Goal: Task Accomplishment & Management: Manage account settings

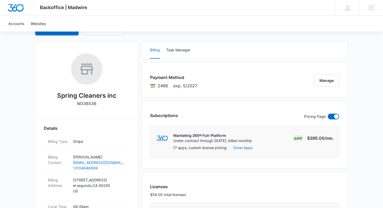
scroll to position [51, 0]
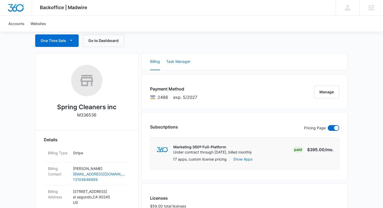
click at [182, 64] on button "Task Manager" at bounding box center [178, 61] width 24 height 17
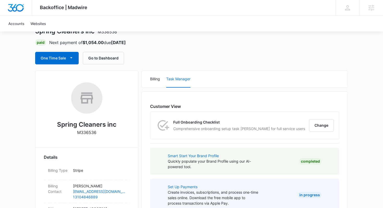
scroll to position [0, 0]
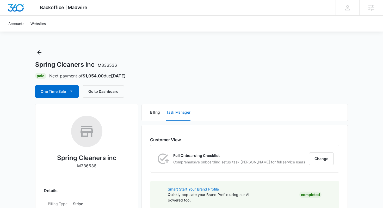
click at [160, 112] on div "Billing Task Manager" at bounding box center [245, 112] width 206 height 17
click at [157, 112] on button "Billing" at bounding box center [155, 112] width 10 height 17
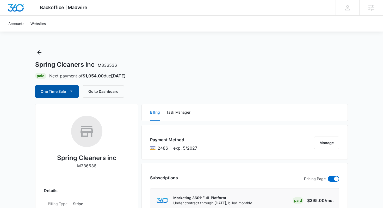
click at [74, 91] on icon "button" at bounding box center [71, 90] width 5 height 5
click at [162, 83] on div "Spring Cleaners inc M336536 Paid Next payment of $1,054.00 due Sep 15 One Time …" at bounding box center [191, 73] width 313 height 50
click at [113, 86] on button "Go to Dashboard" at bounding box center [103, 91] width 41 height 13
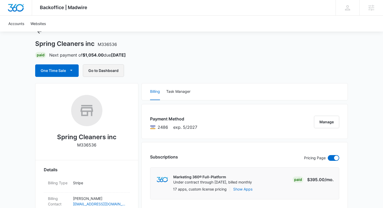
scroll to position [24, 0]
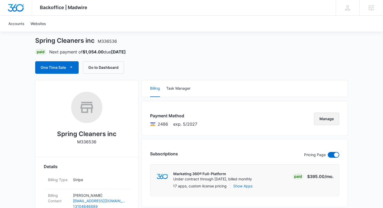
click at [320, 120] on button "Manage" at bounding box center [326, 119] width 25 height 13
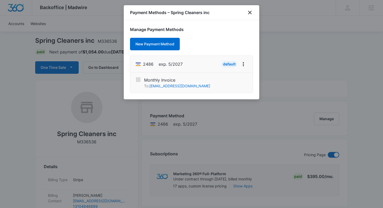
click at [193, 75] on li "Monthly Invoice To: springcleanersmarko@yahoo.com" at bounding box center [191, 83] width 123 height 20
click at [243, 65] on icon "View More" at bounding box center [243, 64] width 1 height 4
click at [244, 59] on li "2486 exp. 5/2027 Default Edit Card" at bounding box center [191, 64] width 123 height 17
click at [248, 13] on icon "close" at bounding box center [250, 12] width 6 height 6
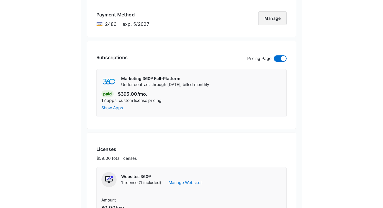
scroll to position [247, 0]
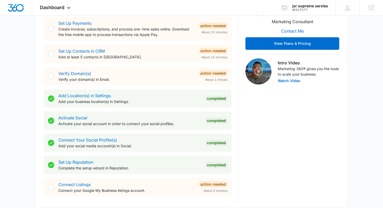
scroll to position [127, 0]
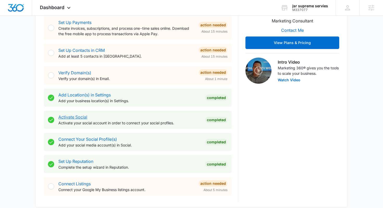
click at [83, 118] on link "Activate Social" at bounding box center [72, 116] width 29 height 5
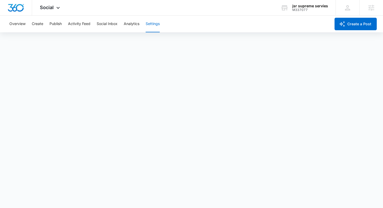
scroll to position [1, 0]
click at [55, 9] on div "Social Apps Reputation Websites Forms CRM Email Social Shop Content Ads Intelli…" at bounding box center [50, 7] width 37 height 15
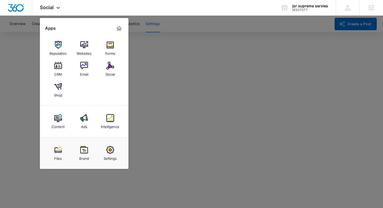
click at [178, 58] on div at bounding box center [191, 104] width 383 height 208
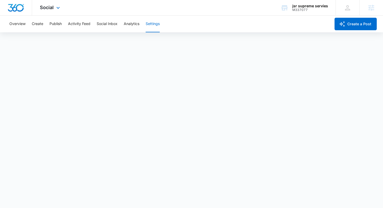
click at [25, 7] on div at bounding box center [16, 7] width 32 height 15
click at [19, 6] on img "Dashboard" at bounding box center [16, 8] width 17 height 8
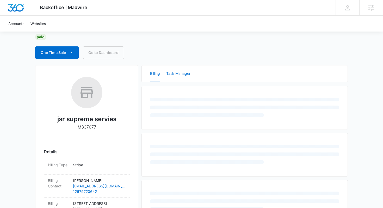
scroll to position [39, 0]
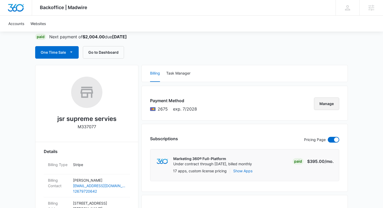
click at [331, 107] on button "Manage" at bounding box center [326, 104] width 25 height 13
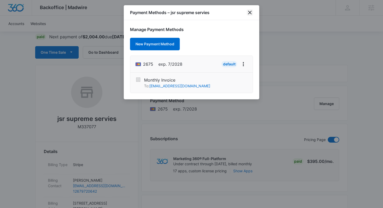
click at [250, 11] on icon "close" at bounding box center [250, 12] width 6 height 6
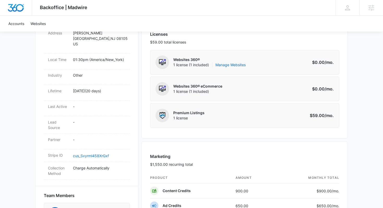
scroll to position [268, 0]
